Goal: Find specific fact: Find specific fact

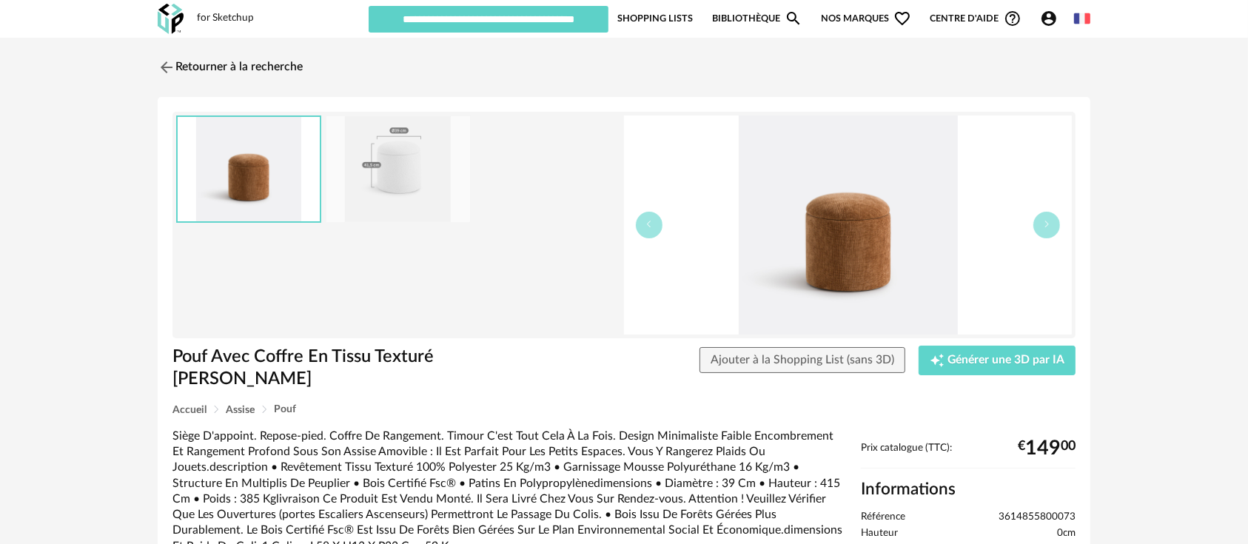
drag, startPoint x: 891, startPoint y: -18, endPoint x: 1020, endPoint y: -97, distance: 151.1
click at [1020, 0] on html "for Sketchup Nouvelle shopping list Mettre à jour ma Shopping List Refresh icon…" at bounding box center [624, 490] width 1248 height 980
click at [819, 212] on img at bounding box center [848, 224] width 448 height 219
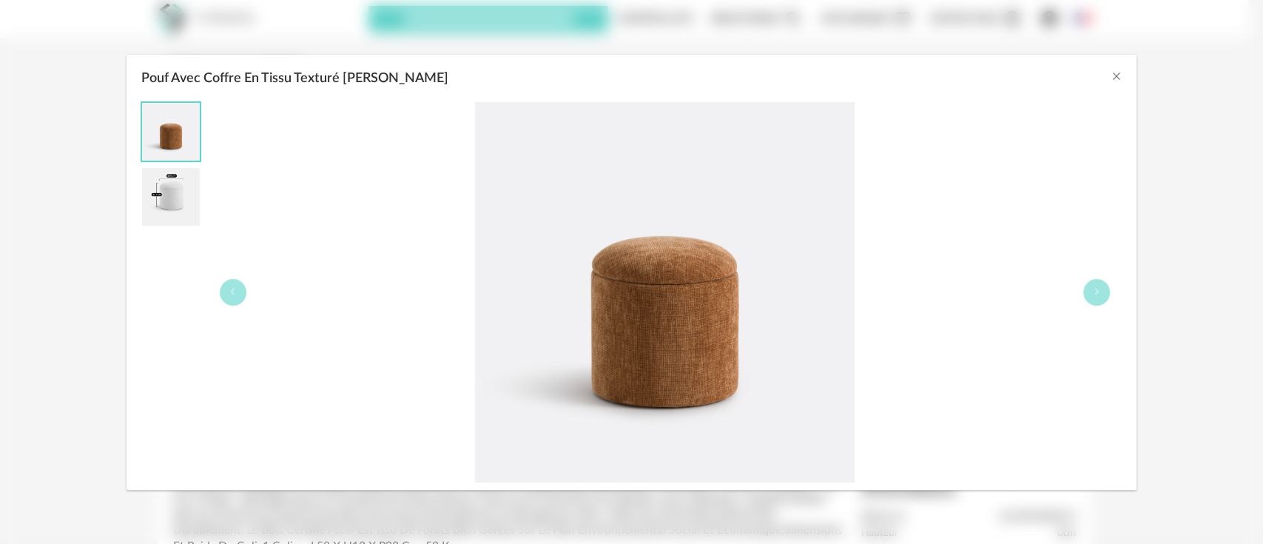
click at [1108, 74] on div "Pouf Avec Coffre En Tissu Texturé [PERSON_NAME]" at bounding box center [632, 75] width 1011 height 40
click at [1111, 73] on icon "Close" at bounding box center [1116, 76] width 12 height 12
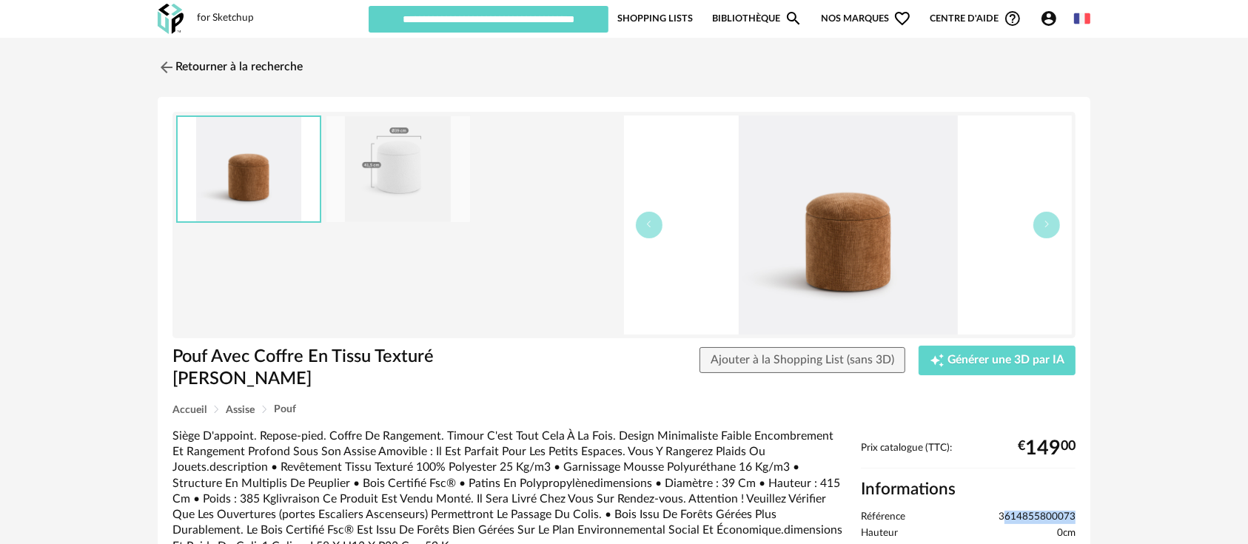
drag, startPoint x: 1003, startPoint y: 491, endPoint x: 1090, endPoint y: 482, distance: 87.1
click at [1090, 482] on div "Retourner à la recherche Pouf Avec Coffre En Tissu Texturé Timour Ajouter à la …" at bounding box center [623, 499] width 959 height 896
click at [1005, 511] on span "3614855800073" at bounding box center [1036, 517] width 77 height 13
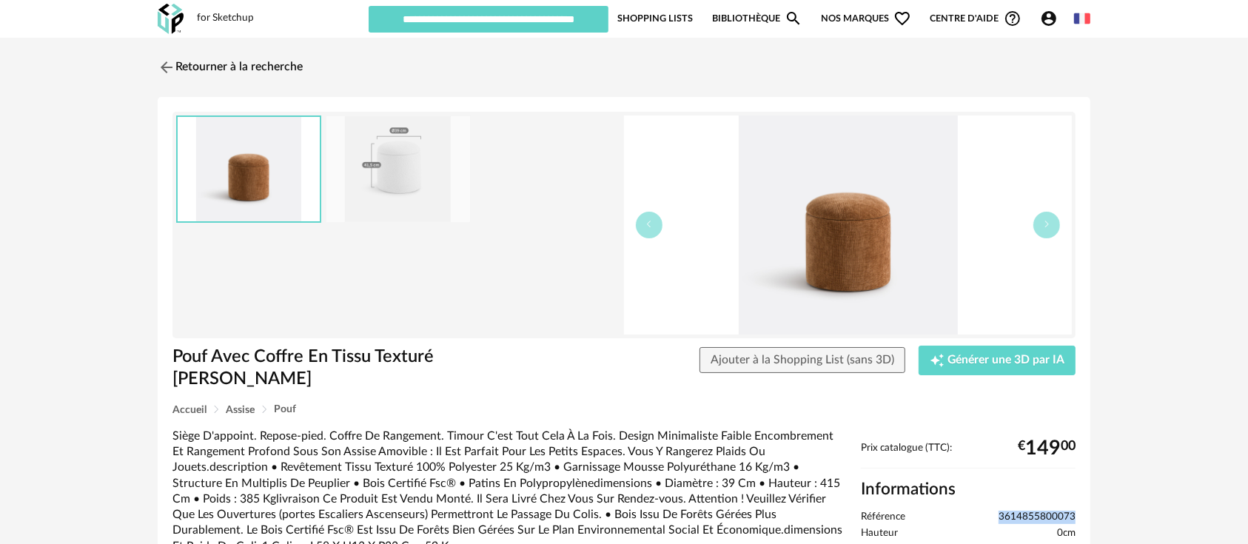
drag, startPoint x: 1001, startPoint y: 497, endPoint x: 1077, endPoint y: 494, distance: 76.3
copy span "3614855800073"
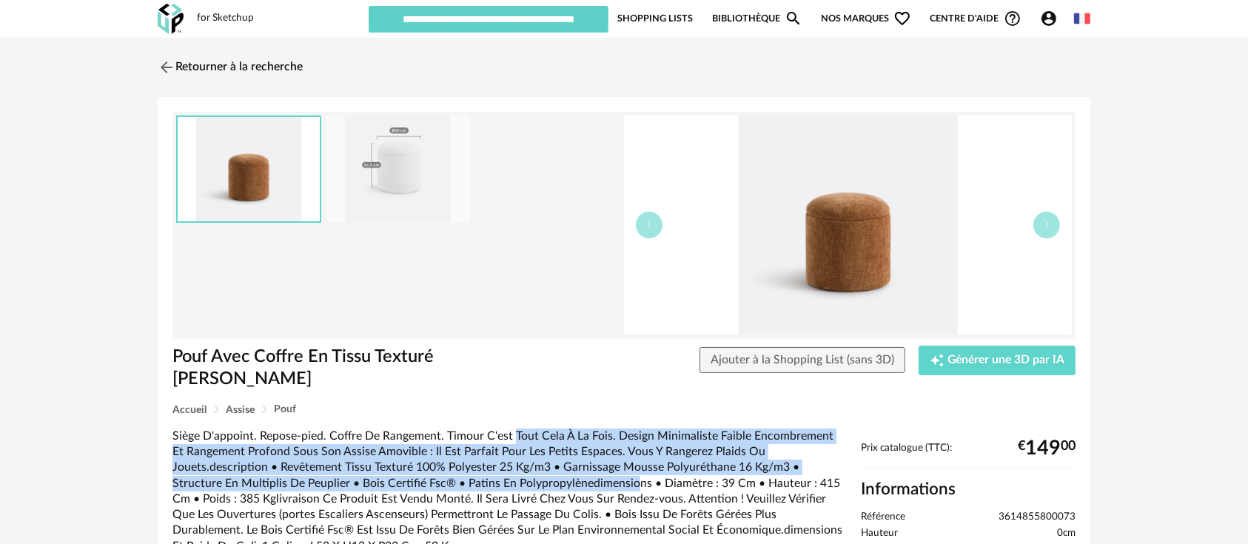
drag, startPoint x: 509, startPoint y: 421, endPoint x: 497, endPoint y: 461, distance: 41.7
click at [500, 460] on div "Siège D'appoint. Repose-pied. Coffre De Rangement. Timour C'est Tout Cela À La …" at bounding box center [508, 491] width 673 height 126
click at [497, 461] on div "Siège D'appoint. Repose-pied. Coffre De Rangement. Timour C'est Tout Cela À La …" at bounding box center [508, 491] width 673 height 126
click at [498, 461] on div "Siège D'appoint. Repose-pied. Coffre De Rangement. Timour C'est Tout Cela À La …" at bounding box center [508, 491] width 673 height 126
click at [498, 460] on div "Siège D'appoint. Repose-pied. Coffre De Rangement. Timour C'est Tout Cela À La …" at bounding box center [508, 491] width 673 height 126
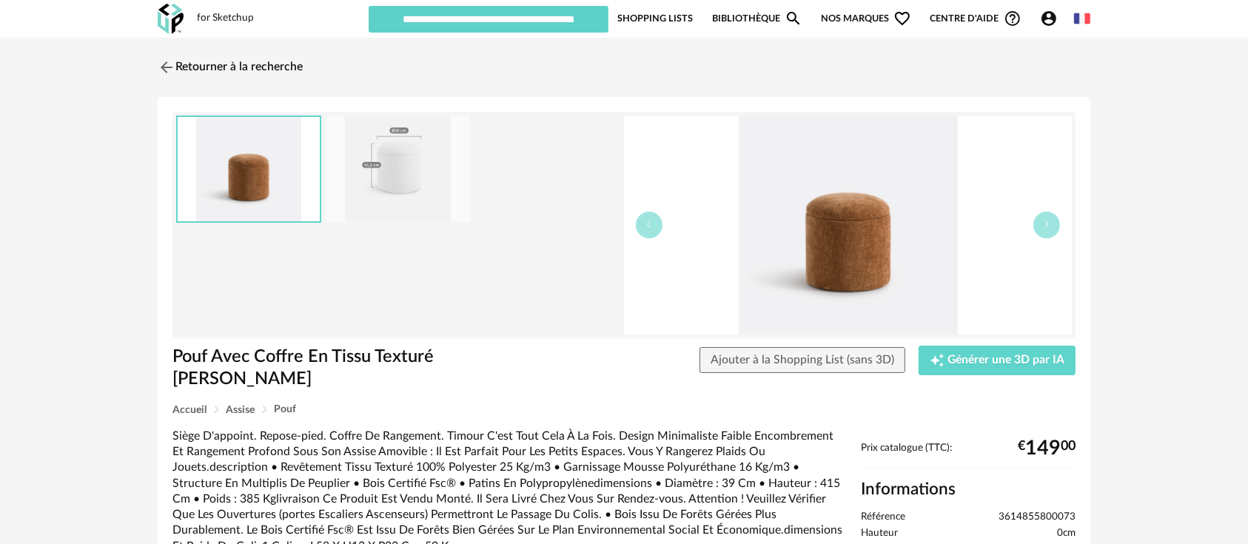
click at [523, 468] on div "Siège D'appoint. Repose-pied. Coffre De Rangement. Timour C'est Tout Cela À La …" at bounding box center [508, 491] width 673 height 126
drag, startPoint x: 1000, startPoint y: 493, endPoint x: 1075, endPoint y: 493, distance: 75.5
copy span "3614855800073"
click at [837, 255] on img at bounding box center [848, 224] width 448 height 219
